Goal: Task Accomplishment & Management: Manage account settings

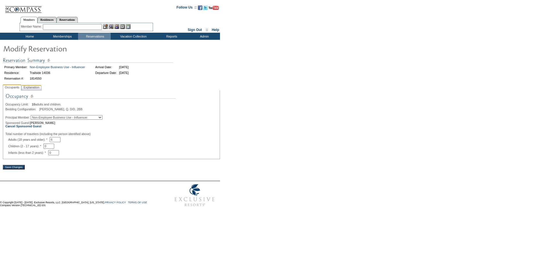
click at [31, 90] on span "Explanation" at bounding box center [31, 87] width 18 height 6
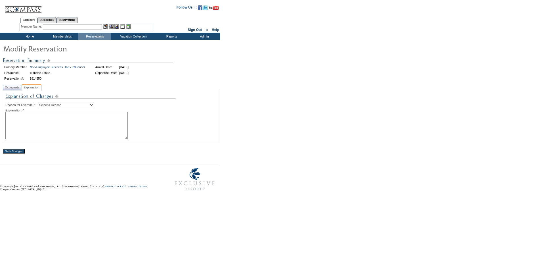
click at [67, 126] on textarea at bounding box center [66, 125] width 122 height 27
type textarea "Updating guest email/phone to create logins - DH"
click at [74, 104] on select "Select a Reason Creating Continuous Stay Days Rebooked After Cancellation Editi…" at bounding box center [66, 104] width 56 height 5
select select "1036"
click at [42, 103] on select "Select a Reason Creating Continuous Stay Days Rebooked After Cancellation Editi…" at bounding box center [66, 104] width 56 height 5
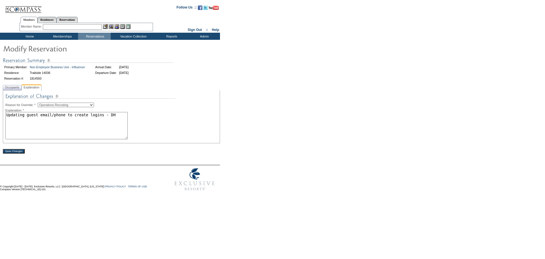
click at [79, 152] on div "Save Changes" at bounding box center [111, 148] width 217 height 10
click at [16, 151] on input "Save Changes" at bounding box center [14, 151] width 22 height 5
click at [97, 139] on textarea "Updating guest email/phone to create logins - DH" at bounding box center [66, 125] width 122 height 27
